Goal: Task Accomplishment & Management: Use online tool/utility

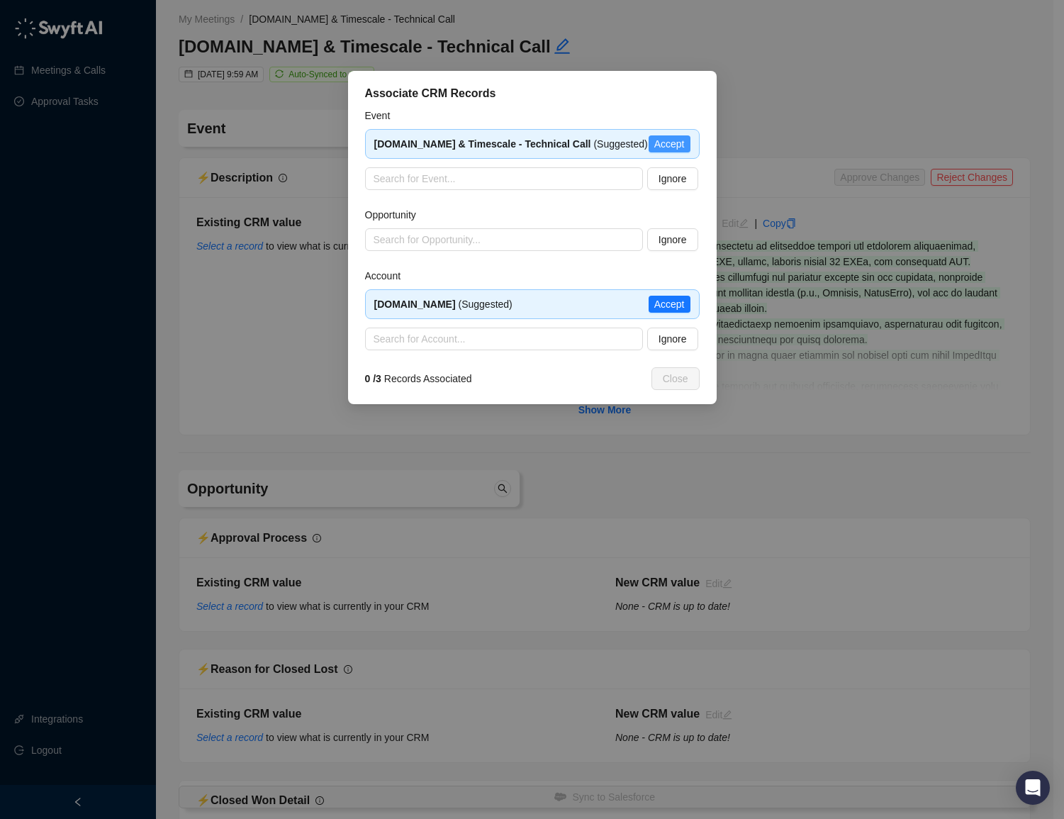
click at [678, 147] on span "Accept" at bounding box center [669, 144] width 30 height 16
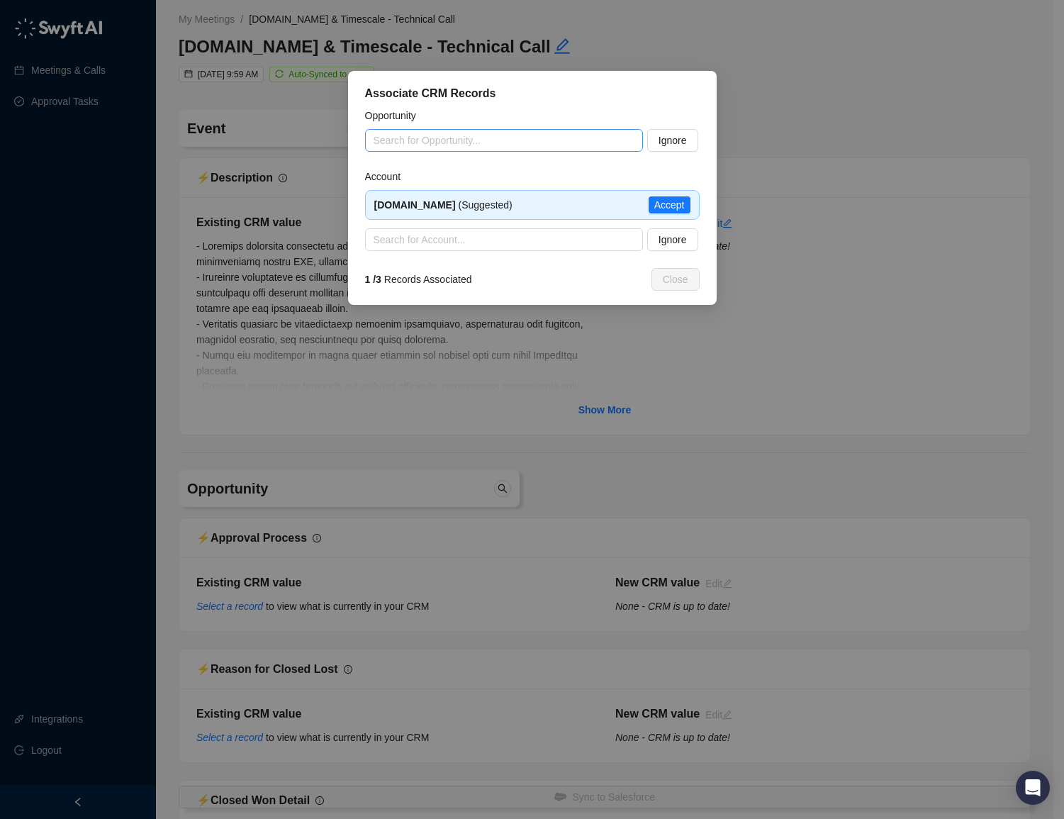
click at [410, 134] on input "search" at bounding box center [500, 140] width 252 height 21
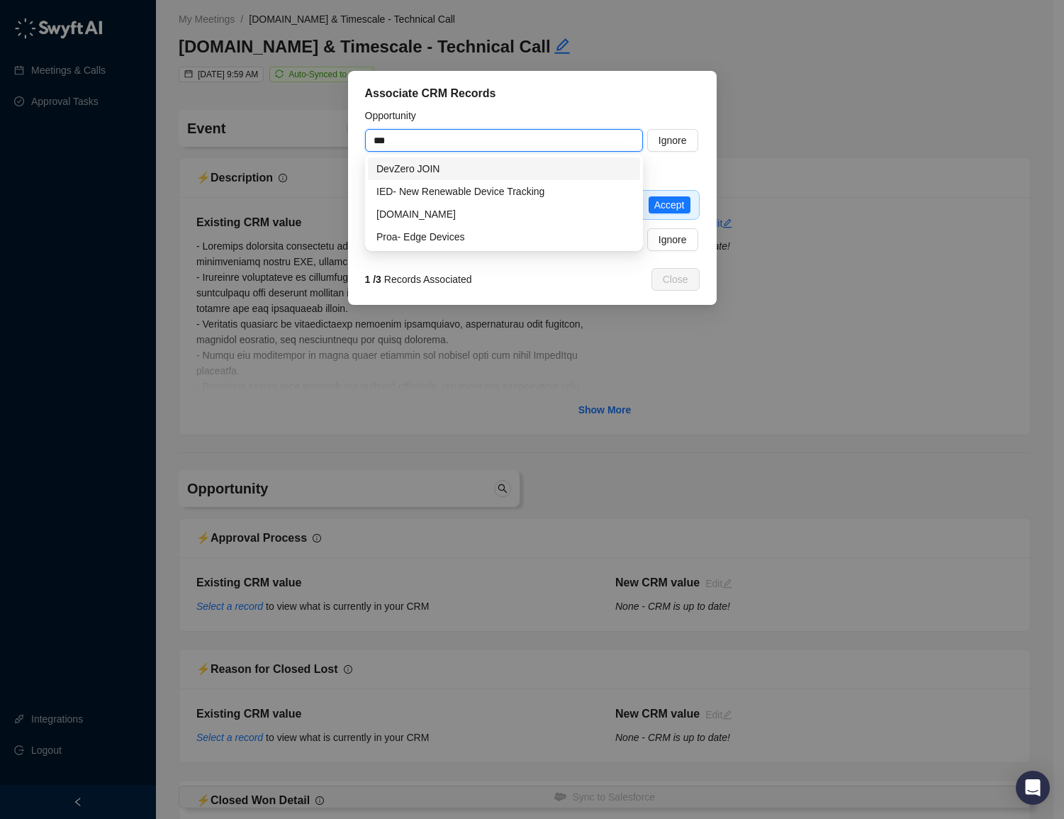
click at [419, 172] on div "DevZero JOIN" at bounding box center [503, 169] width 255 height 16
type input "**********"
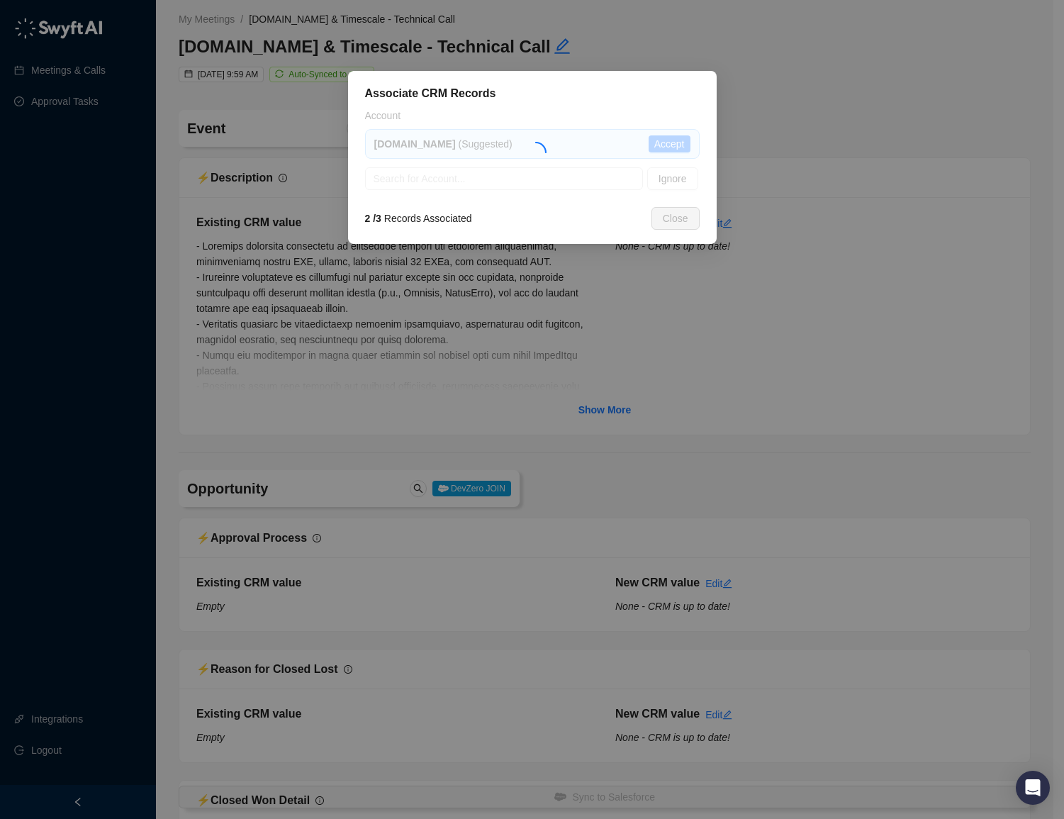
type textarea "**********"
type input "**********"
click at [663, 148] on span "Accept" at bounding box center [669, 144] width 30 height 16
type textarea "**********"
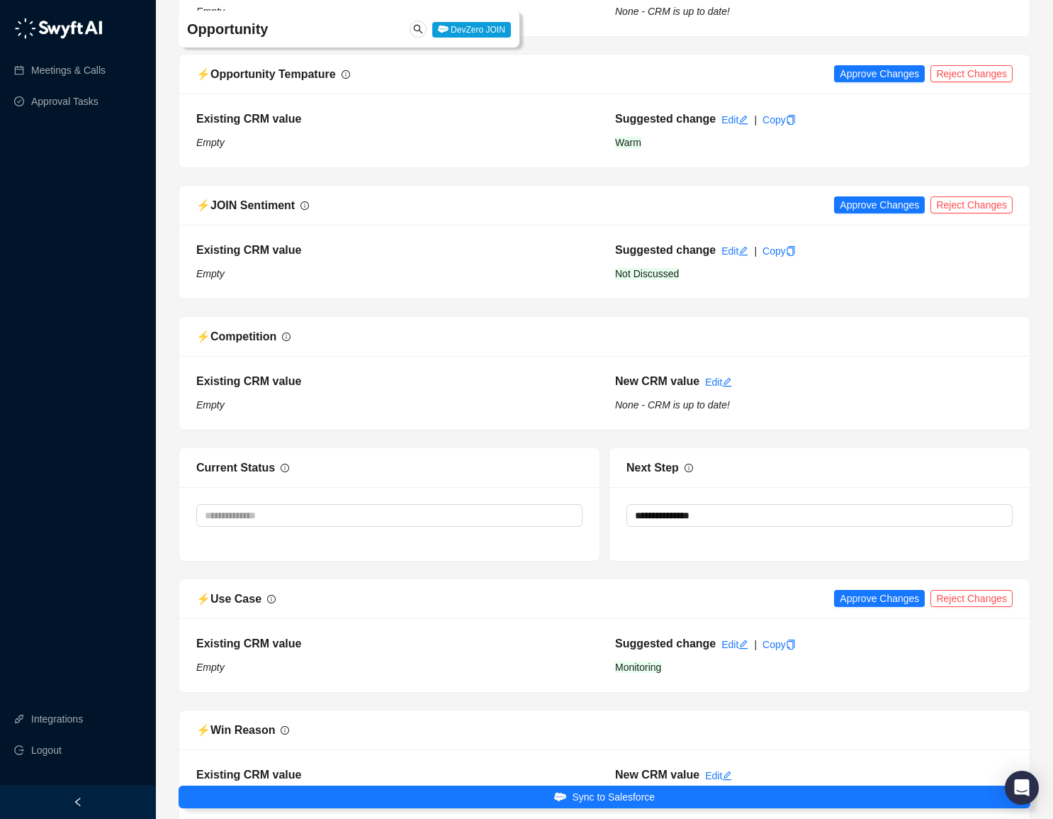
scroll to position [2169, 0]
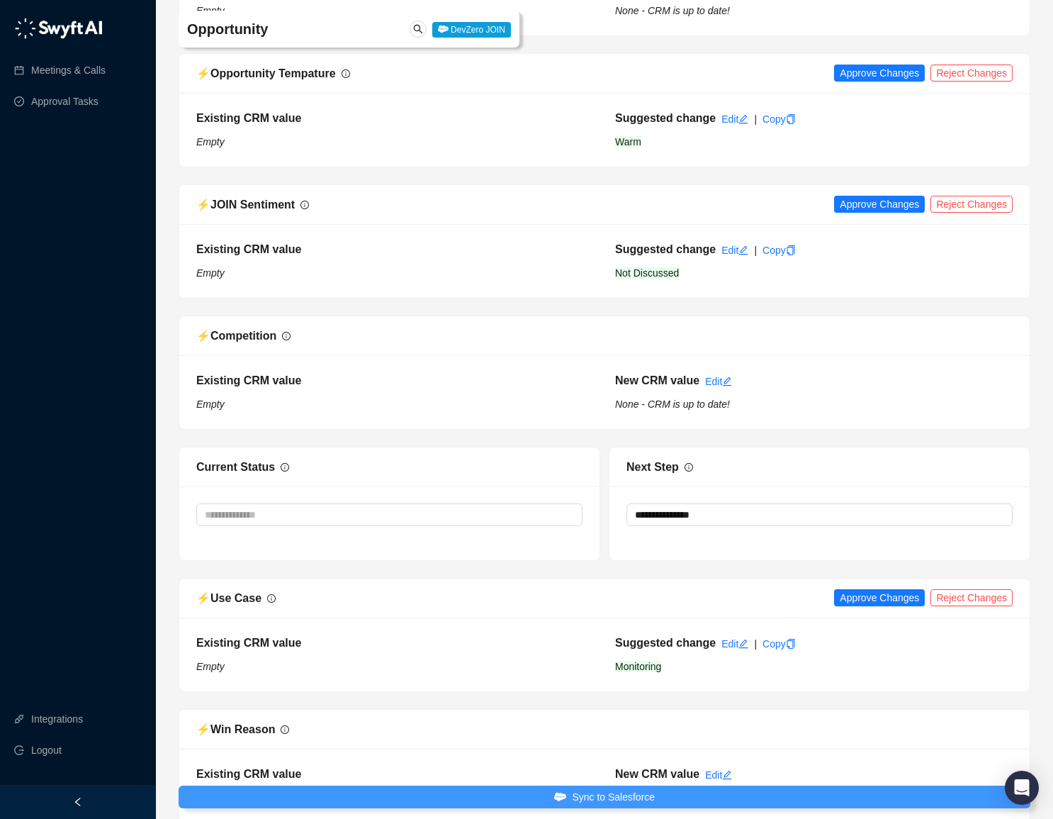
click at [501, 800] on button "Sync to Salesforce" at bounding box center [605, 796] width 852 height 23
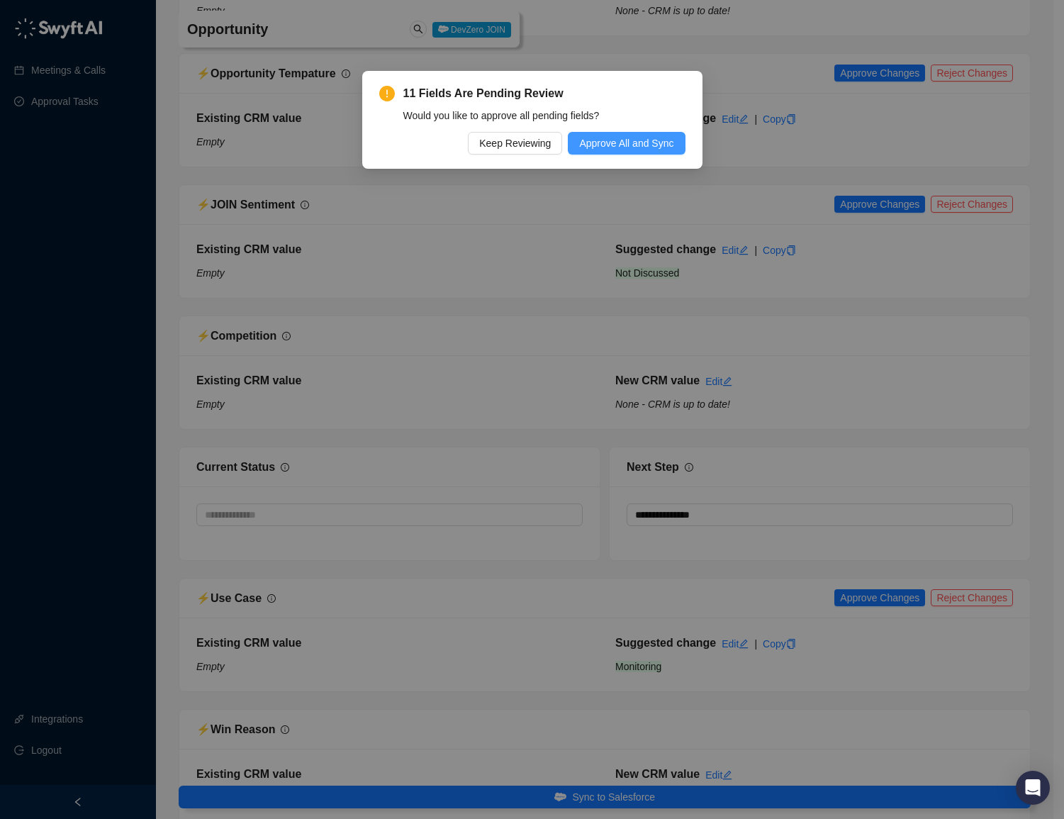
click at [617, 134] on button "Approve All and Sync" at bounding box center [626, 143] width 117 height 23
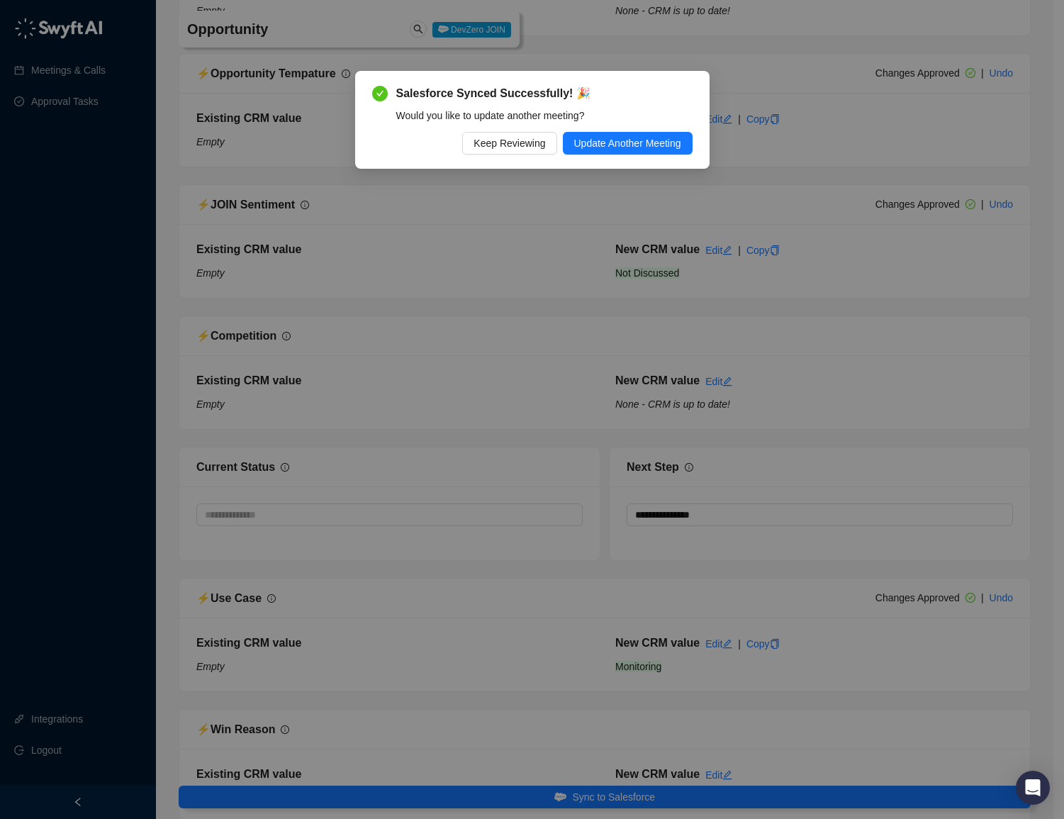
click at [486, 145] on span "Keep Reviewing" at bounding box center [509, 143] width 72 height 16
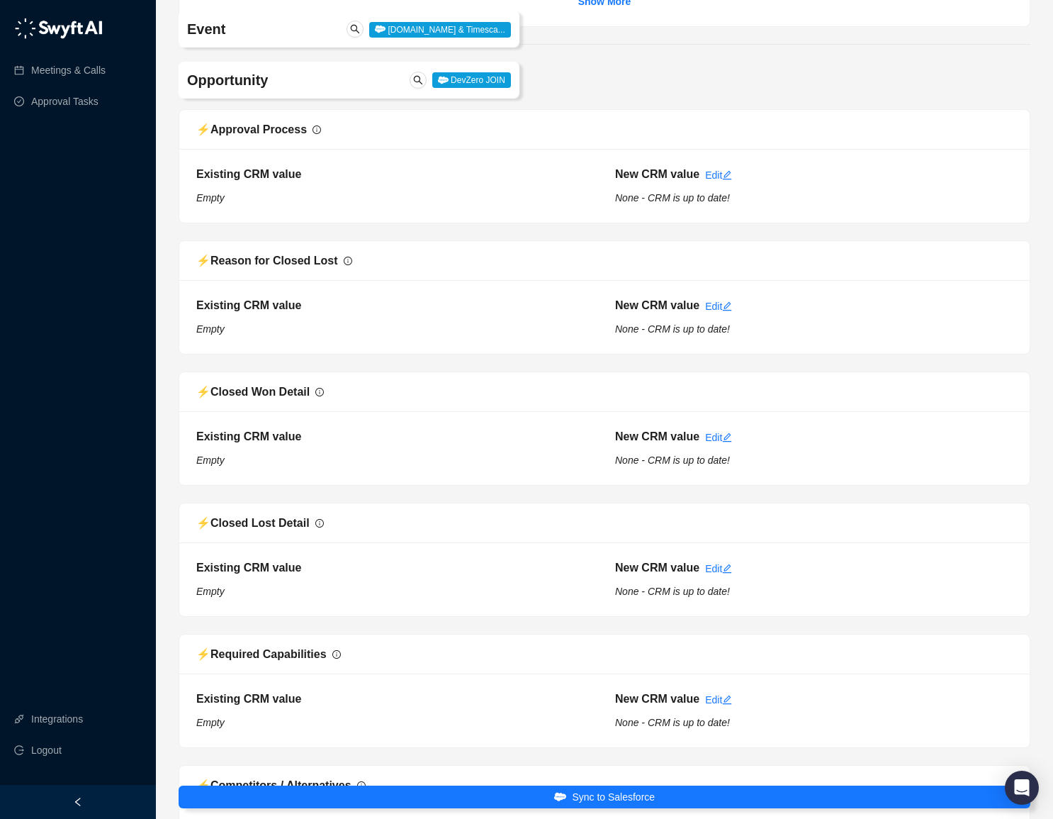
scroll to position [0, 0]
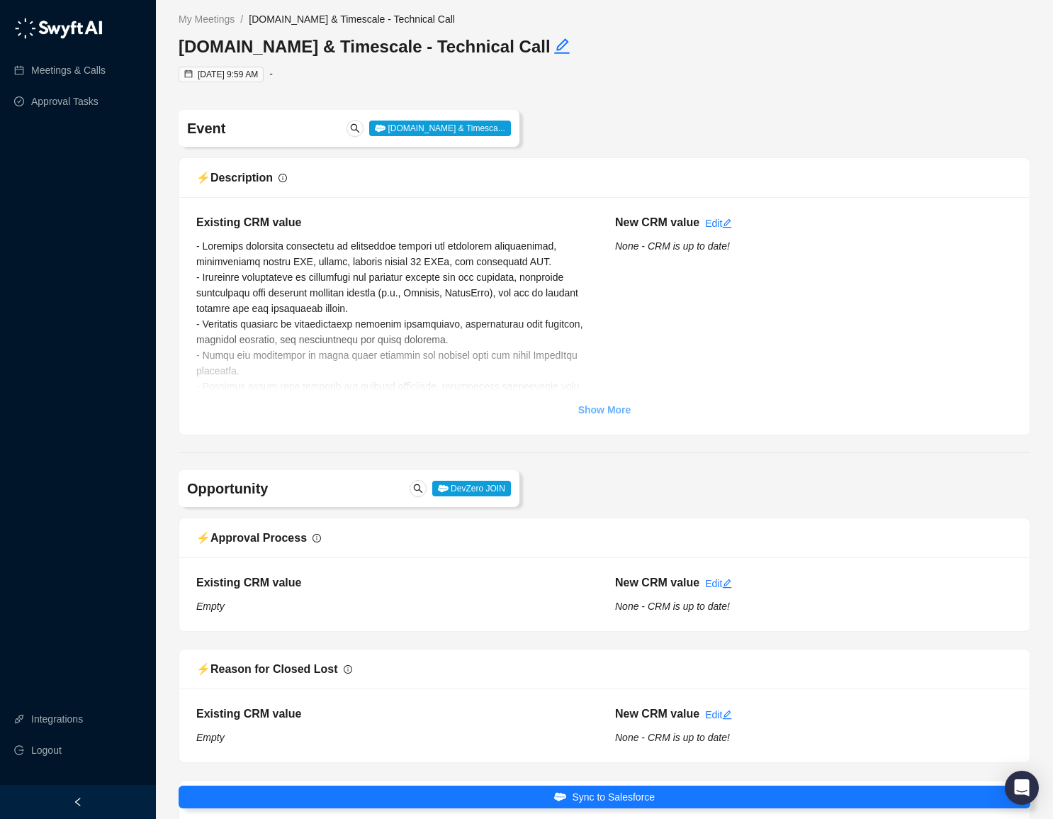
click at [608, 410] on strong "Show More" at bounding box center [604, 409] width 53 height 11
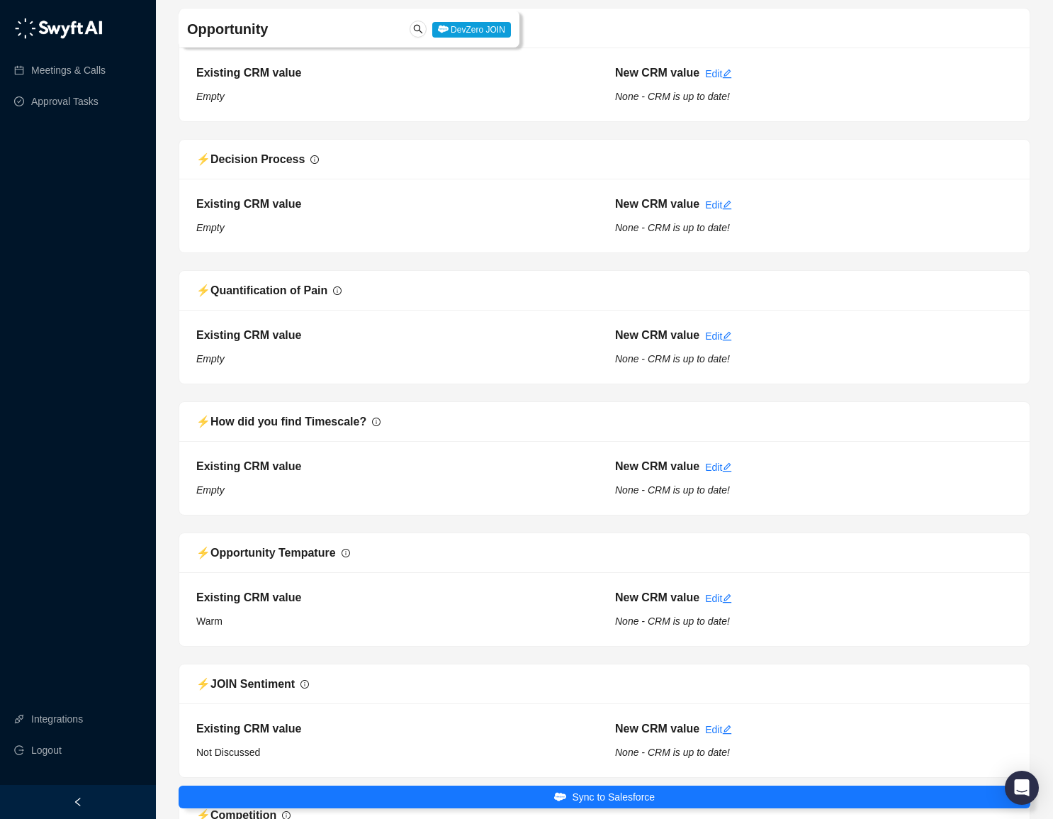
scroll to position [2590, 0]
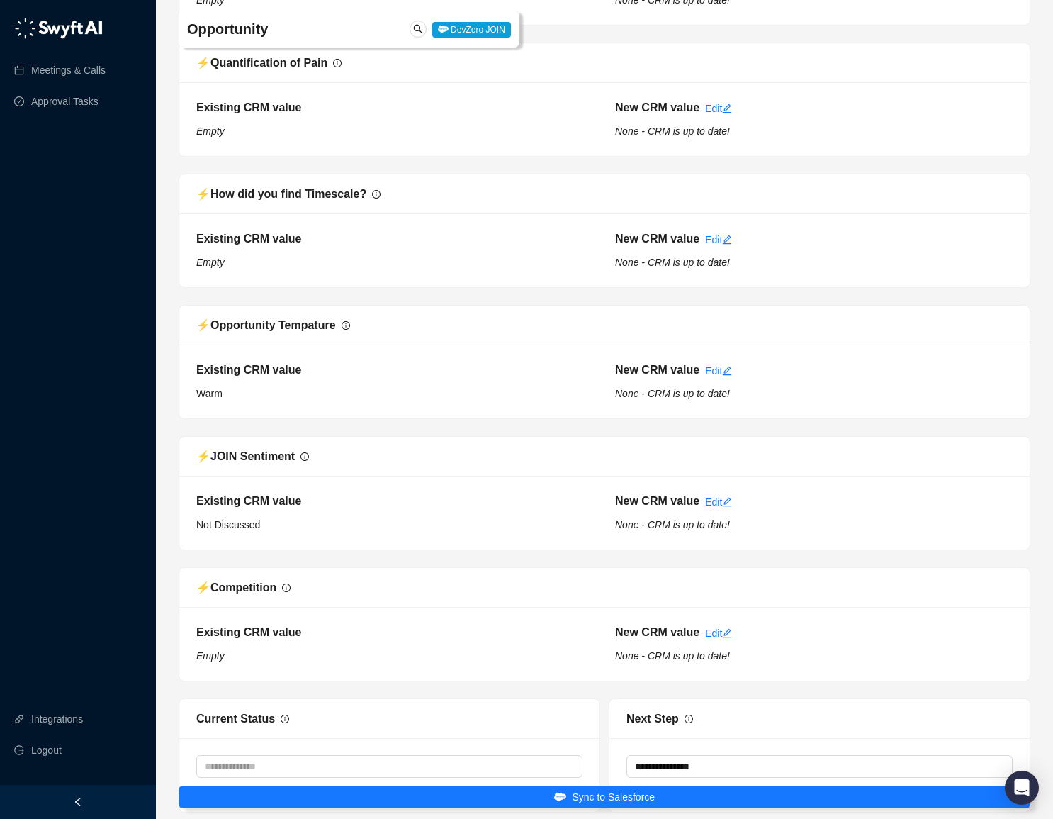
type textarea "**********"
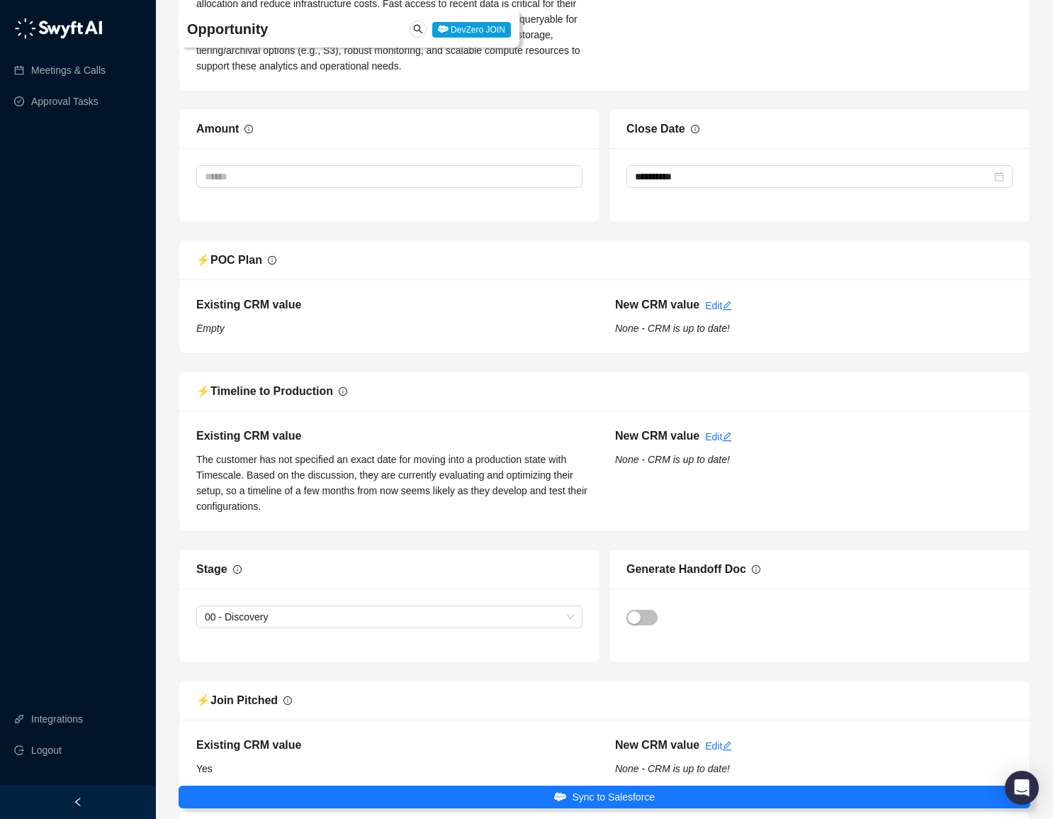
scroll to position [4239, 0]
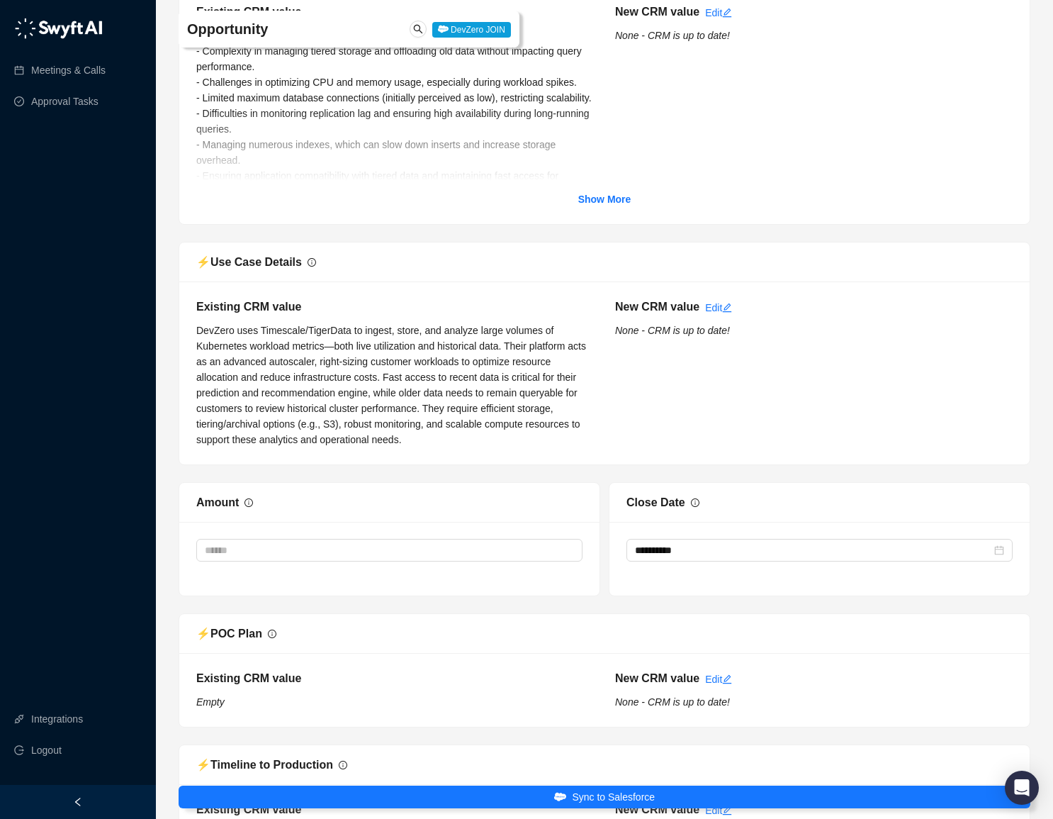
click at [213, 326] on span "DevZero uses Timescale/TigerData to ingest, store, and analyze large volumes of…" at bounding box center [392, 385] width 393 height 120
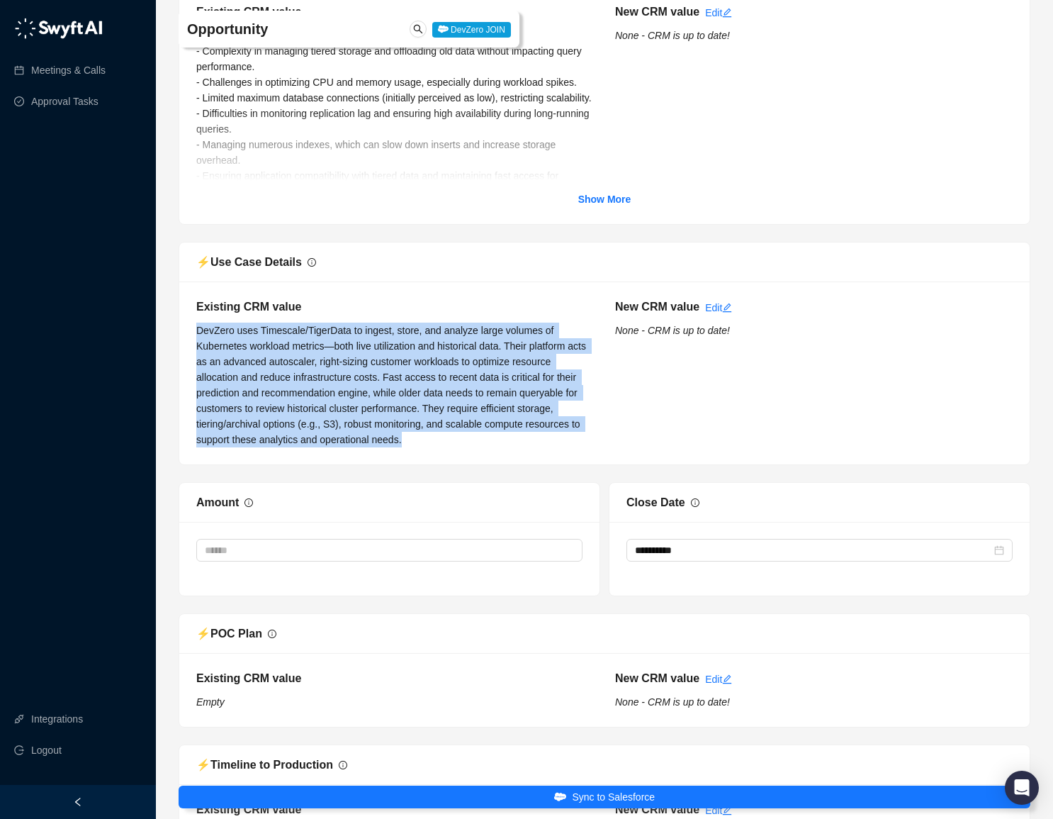
drag, startPoint x: 196, startPoint y: 326, endPoint x: 520, endPoint y: 437, distance: 342.9
click at [520, 437] on div "Existing CRM value DevZero uses Timescale/TigerData to ingest, store, and analy…" at bounding box center [604, 372] width 851 height 183
copy span "DevZero uses Timescale/TigerData to ingest, store, and analyze large volumes of…"
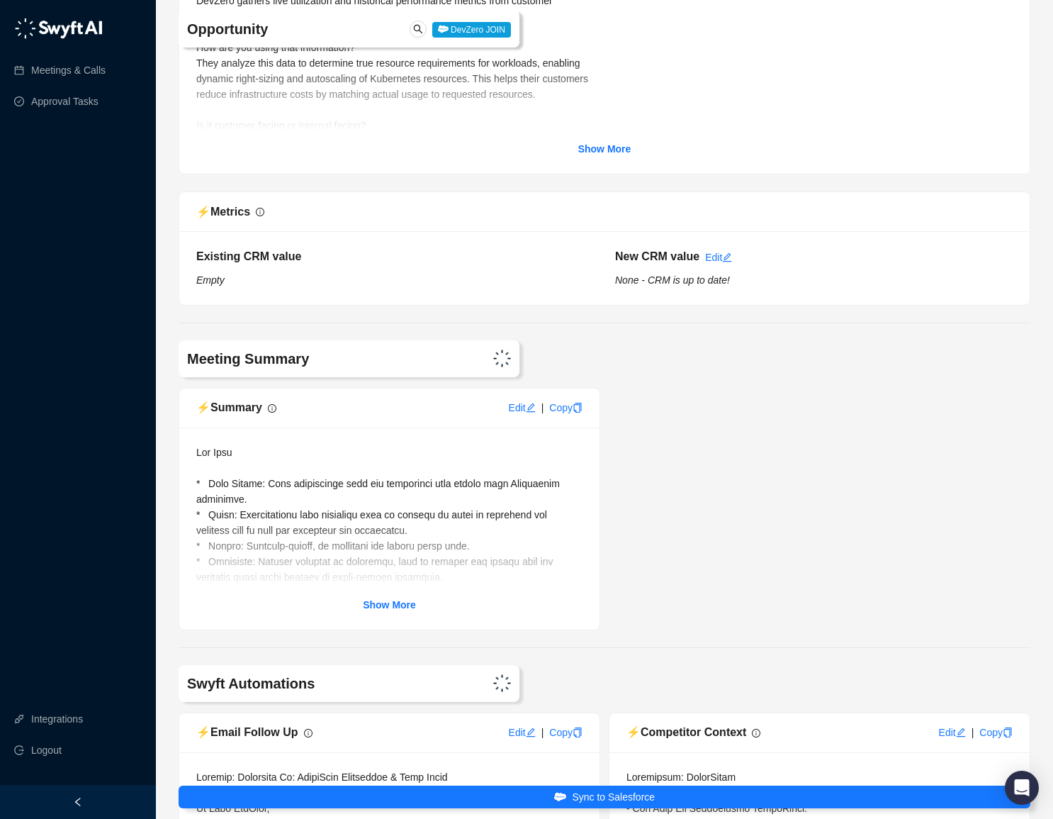
scroll to position [6157, 0]
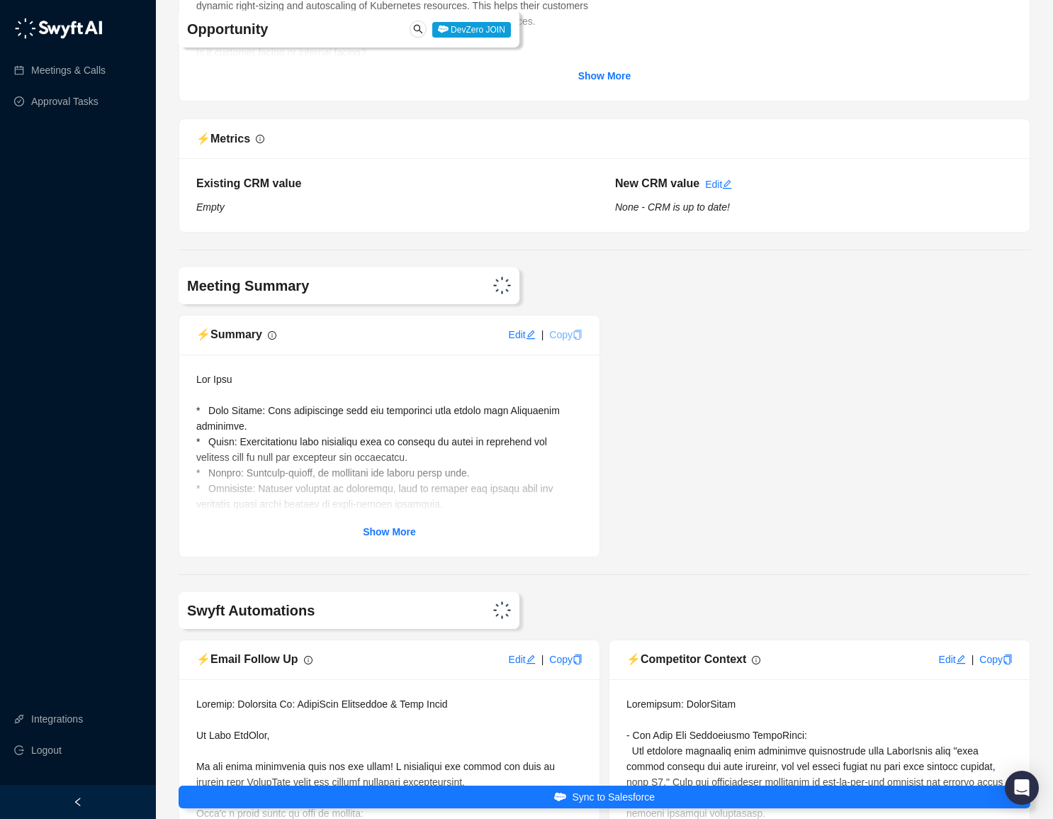
click at [576, 336] on icon "copy" at bounding box center [578, 335] width 10 height 10
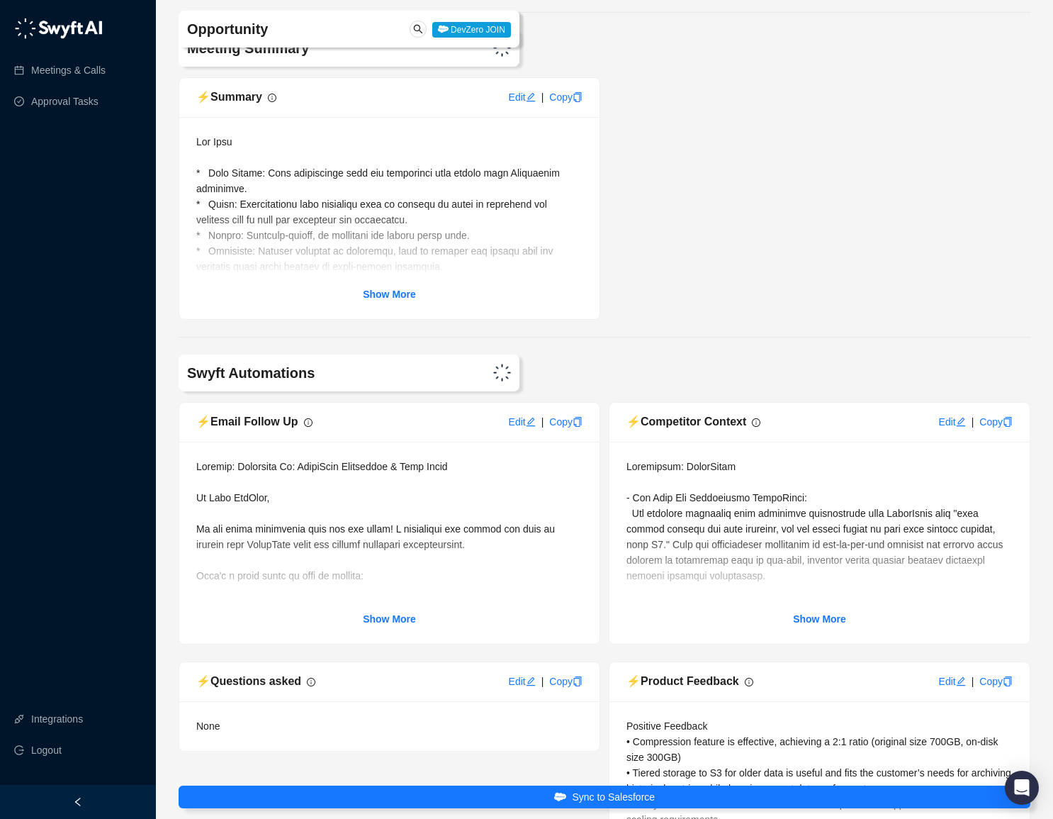
scroll to position [6547, 0]
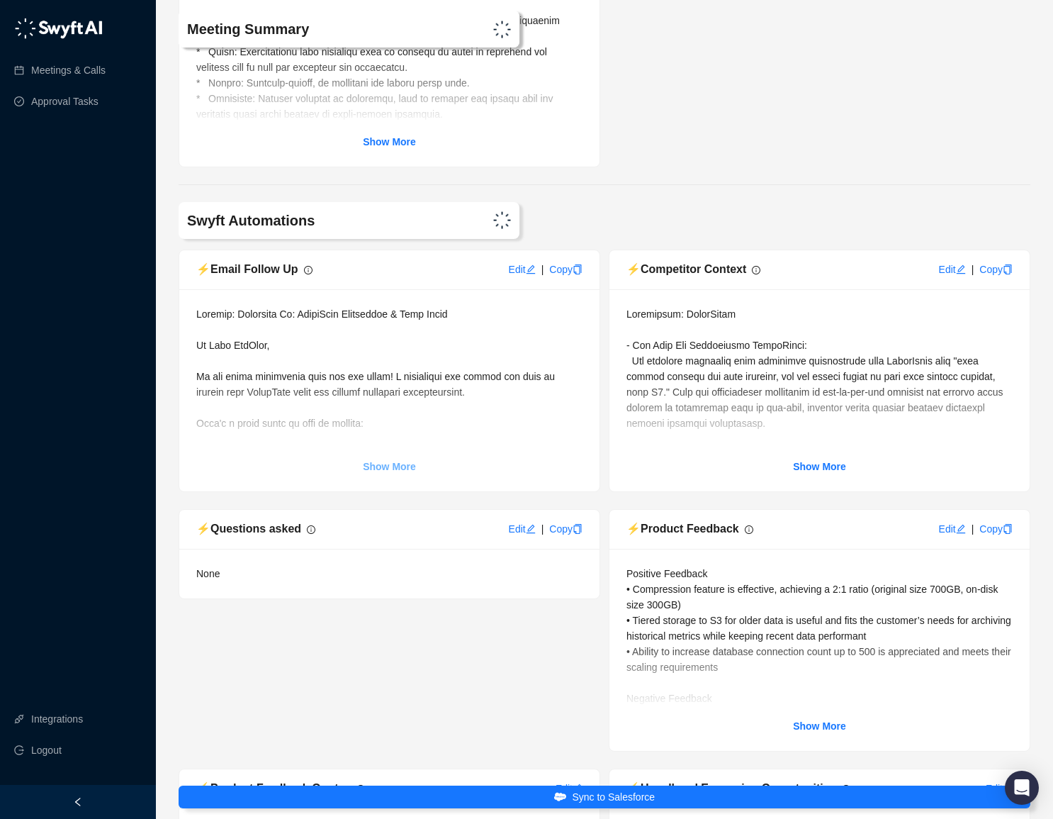
click at [399, 464] on strong "Show More" at bounding box center [389, 466] width 53 height 11
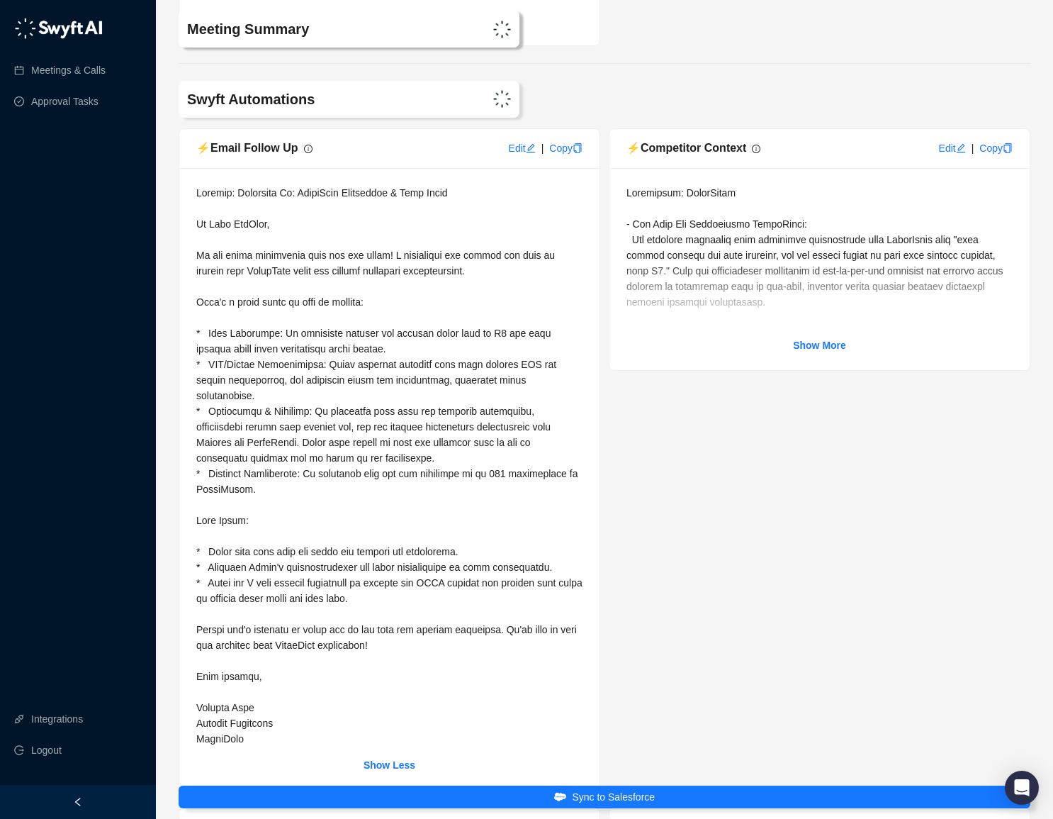
scroll to position [6687, 0]
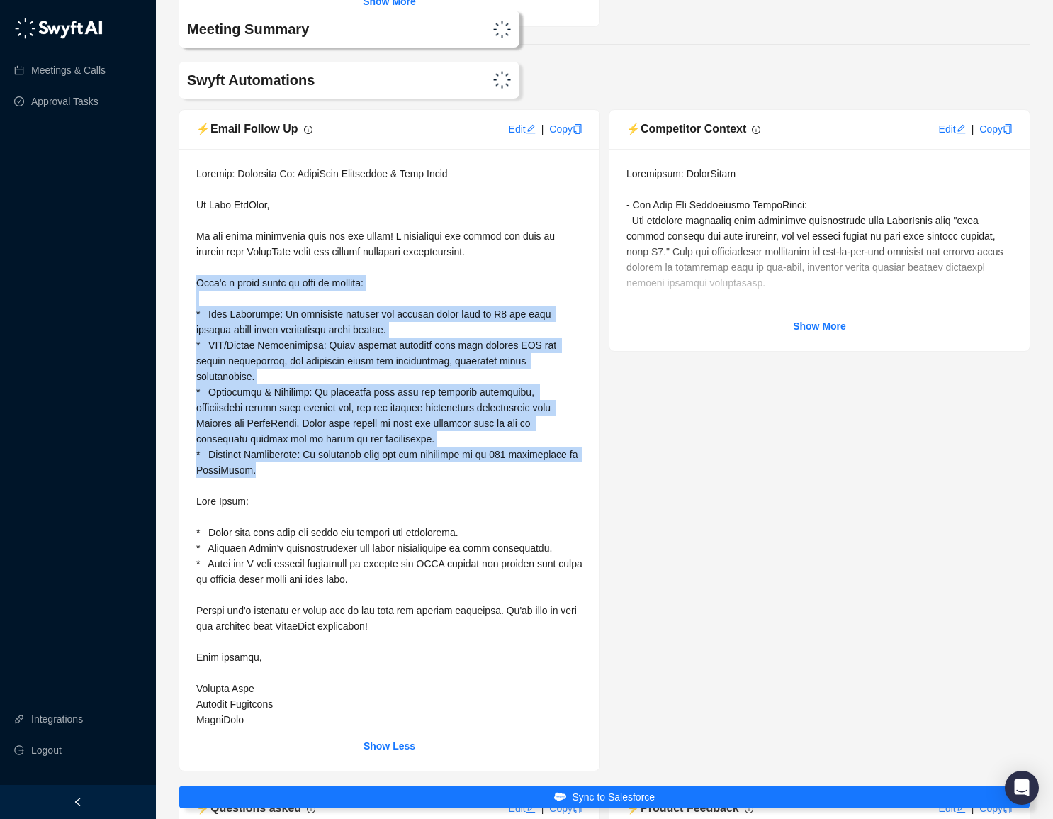
drag, startPoint x: 325, startPoint y: 472, endPoint x: 194, endPoint y: 281, distance: 231.6
click at [194, 281] on div "Show Less" at bounding box center [389, 460] width 420 height 622
copy span "Here's a quick recap of what we covered: * Data Archiving: We discussed options…"
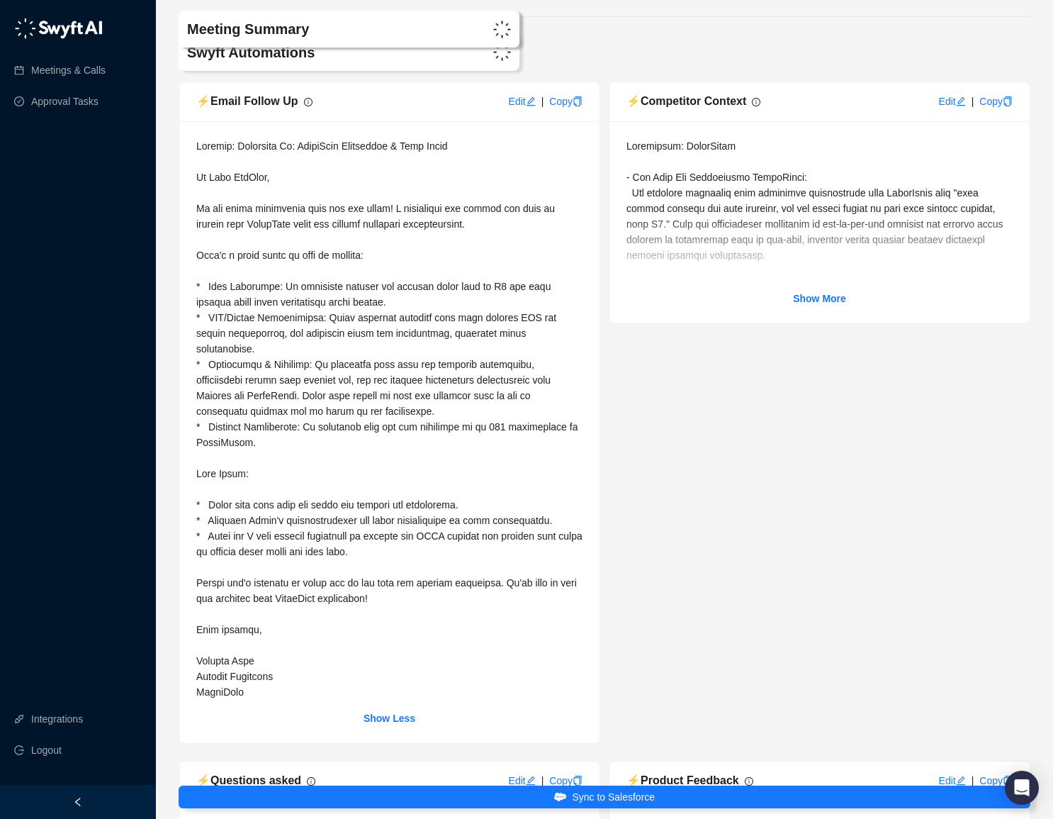
click at [313, 519] on span at bounding box center [390, 418] width 389 height 557
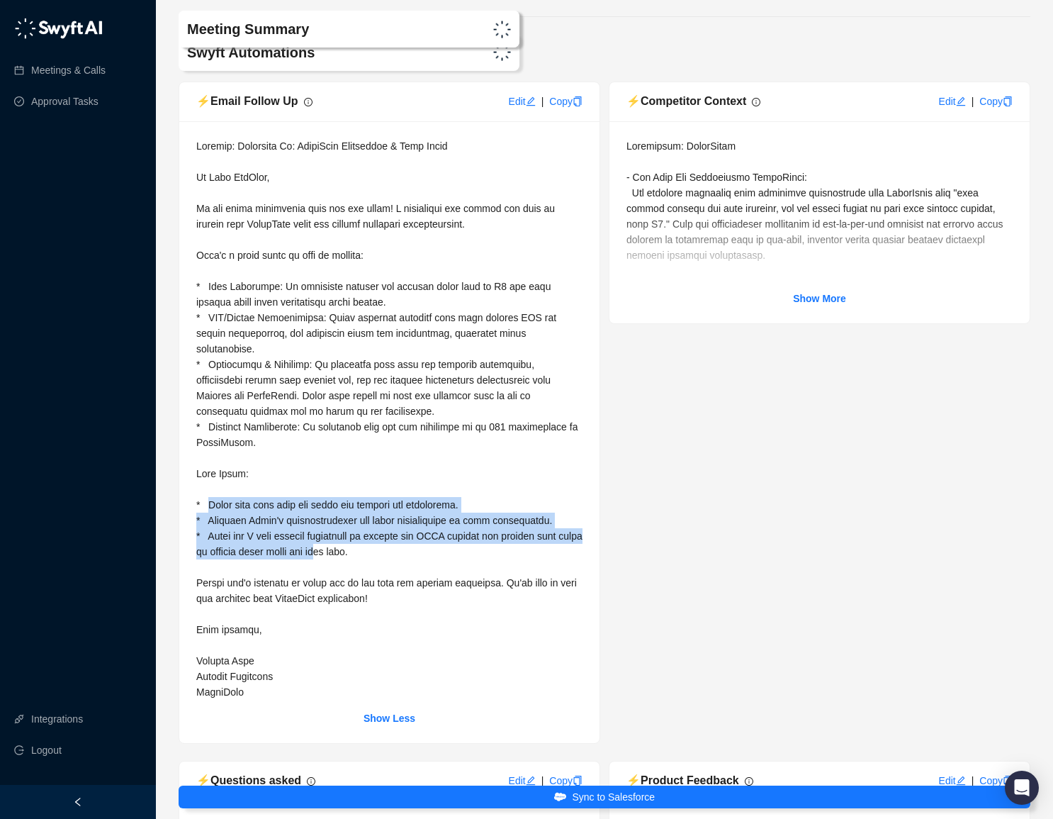
drag, startPoint x: 210, startPoint y: 503, endPoint x: 376, endPoint y: 549, distance: 172.8
click at [376, 549] on span at bounding box center [390, 418] width 389 height 557
click at [388, 500] on span at bounding box center [390, 418] width 389 height 557
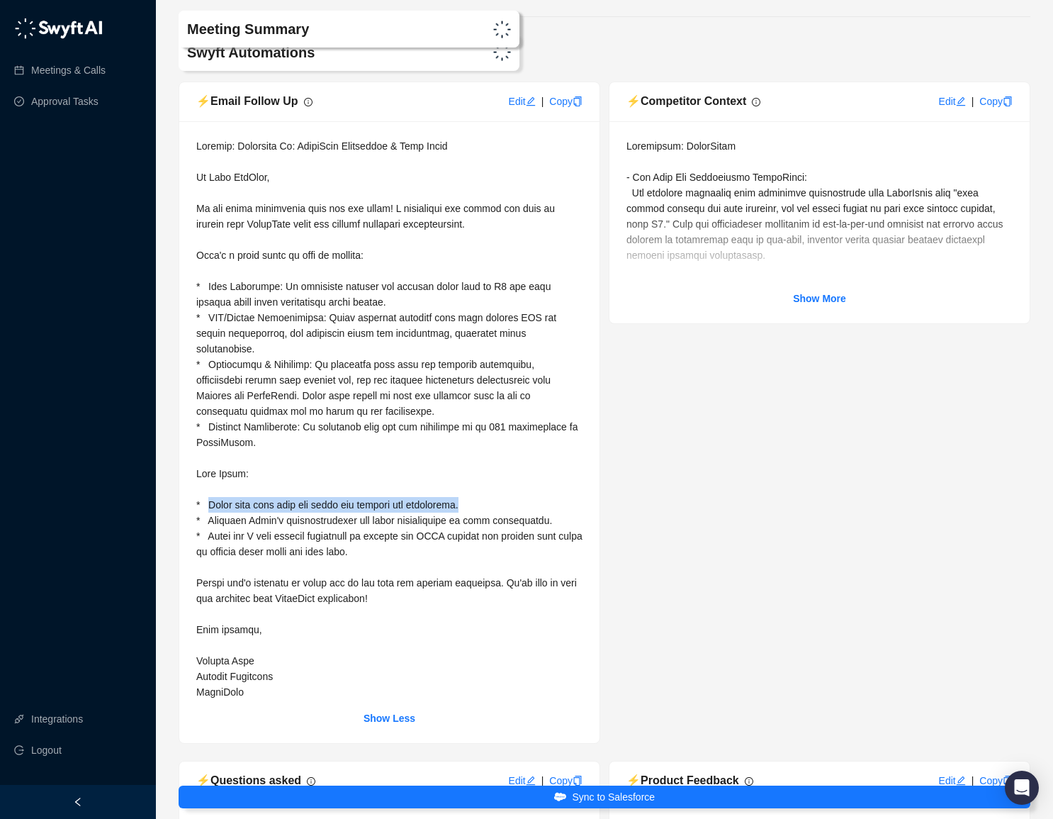
drag, startPoint x: 478, startPoint y: 504, endPoint x: 208, endPoint y: 506, distance: 270.0
click at [208, 506] on div at bounding box center [389, 418] width 386 height 561
copy span "[PERSON_NAME] will send over the query for replica lag monitoring."
